Goal: Check status: Check status

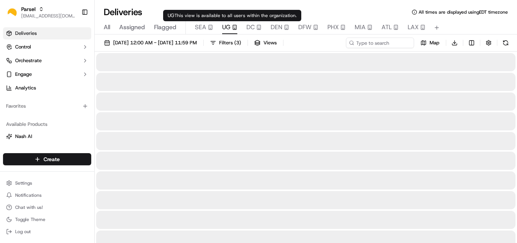
click at [227, 26] on span "UG" at bounding box center [226, 27] width 8 height 9
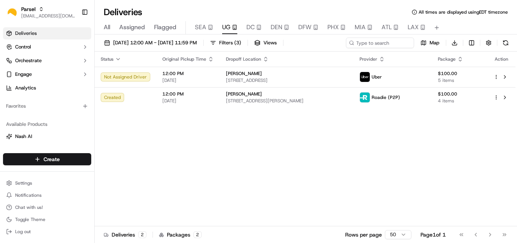
click at [161, 27] on span "Flagged" at bounding box center [165, 27] width 22 height 9
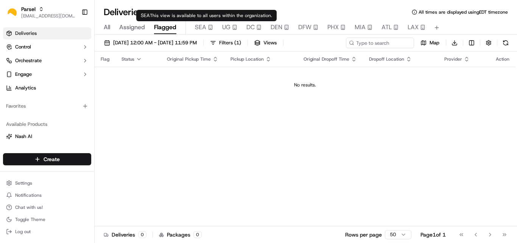
drag, startPoint x: 226, startPoint y: 25, endPoint x: 222, endPoint y: 27, distance: 3.9
click at [224, 26] on span "UG" at bounding box center [226, 27] width 8 height 9
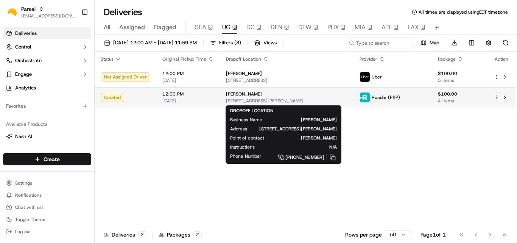
click at [233, 104] on span "[STREET_ADDRESS][PERSON_NAME]" at bounding box center [286, 101] width 121 height 6
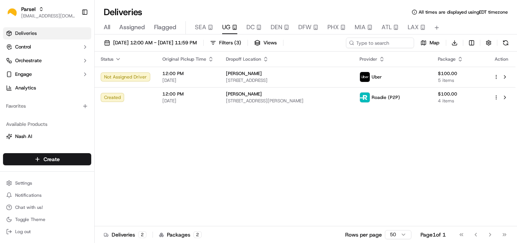
click at [253, 110] on div "Status Original Pickup Time Dropoff Location Provider Package Action Not Assign…" at bounding box center [305, 138] width 421 height 174
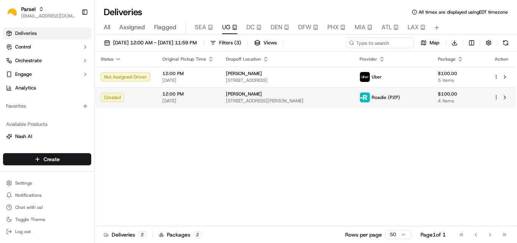
click at [261, 97] on div "[PERSON_NAME] [STREET_ADDRESS][PERSON_NAME]" at bounding box center [286, 97] width 121 height 13
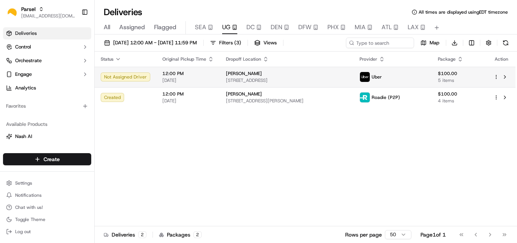
click at [240, 76] on div "[PERSON_NAME] [STREET_ADDRESS]" at bounding box center [286, 76] width 121 height 13
